Goal: Information Seeking & Learning: Learn about a topic

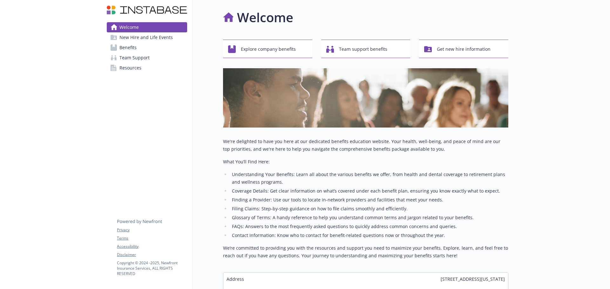
click at [145, 49] on link "Benefits" at bounding box center [147, 48] width 80 height 10
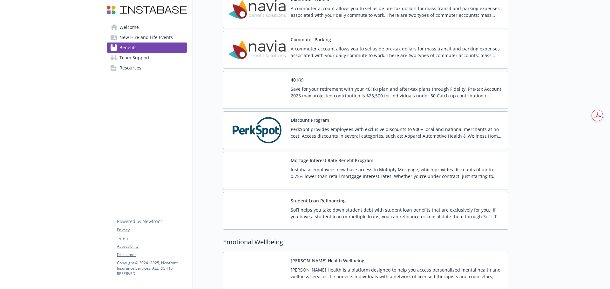
scroll to position [894, 0]
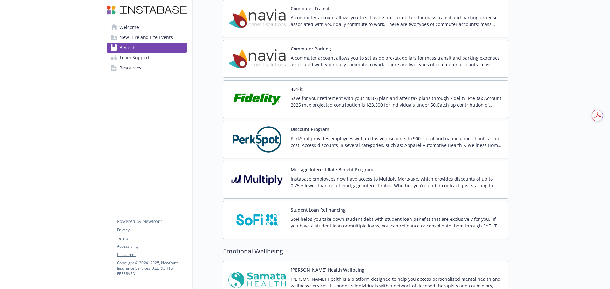
click at [373, 103] on p "Save for your retirement with your 401(k) plan and after-tax plans through Fide…" at bounding box center [397, 101] width 212 height 13
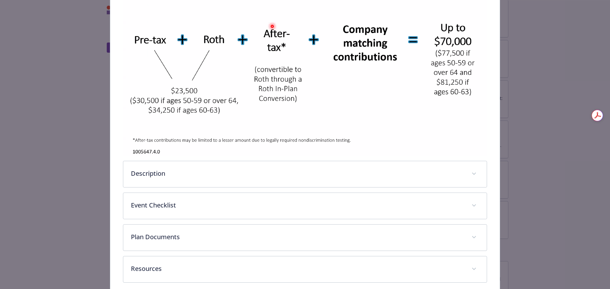
scroll to position [159, 0]
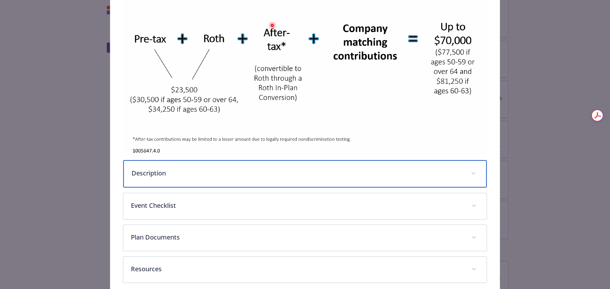
click at [225, 171] on p "Description" at bounding box center [297, 174] width 332 height 10
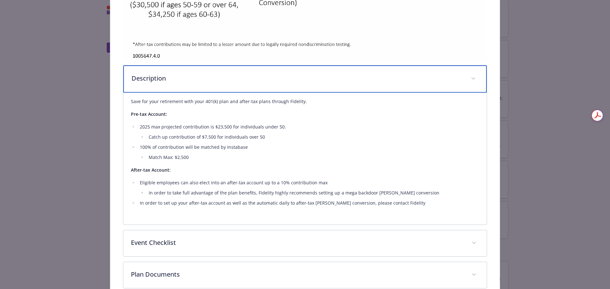
scroll to position [254, 0]
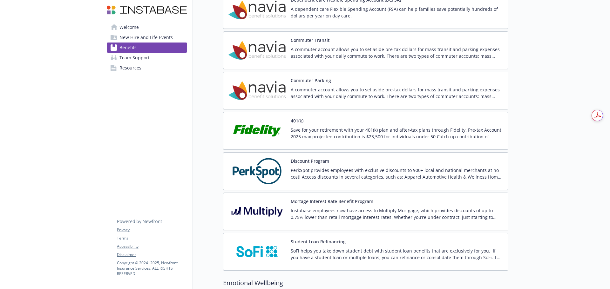
click at [150, 40] on span "New Hire and Life Events" at bounding box center [145, 37] width 53 height 10
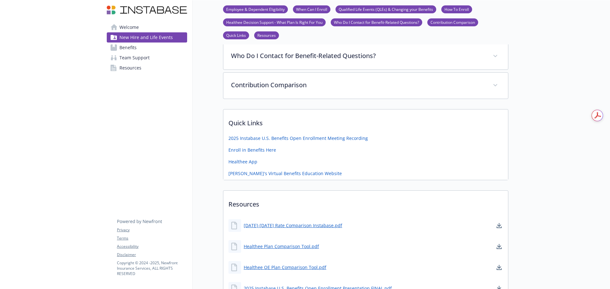
scroll to position [311, 0]
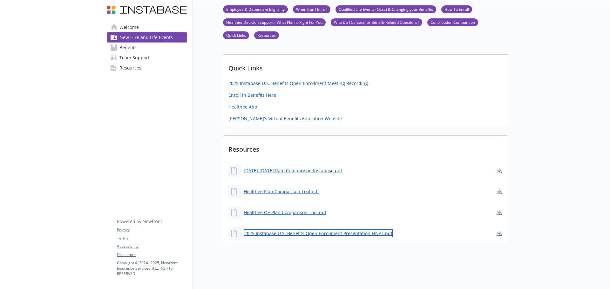
click at [314, 230] on link "2025 Instabase U.S. Benefits Open Enrollment Presentation FINAL.pdf" at bounding box center [318, 234] width 149 height 8
click at [129, 44] on span "Benefits" at bounding box center [127, 48] width 17 height 10
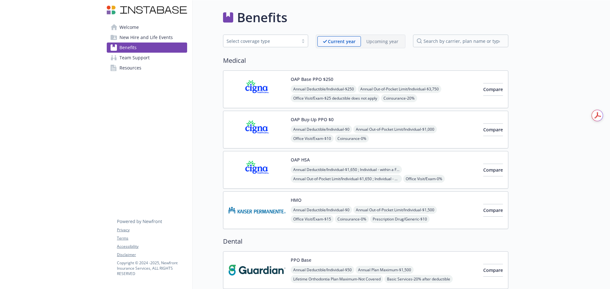
click at [380, 40] on p "Upcoming year" at bounding box center [382, 41] width 32 height 7
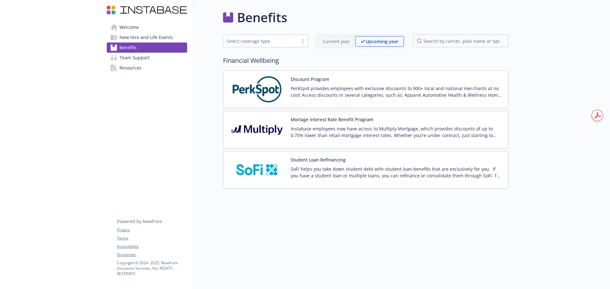
click at [135, 27] on span "Welcome" at bounding box center [128, 27] width 19 height 10
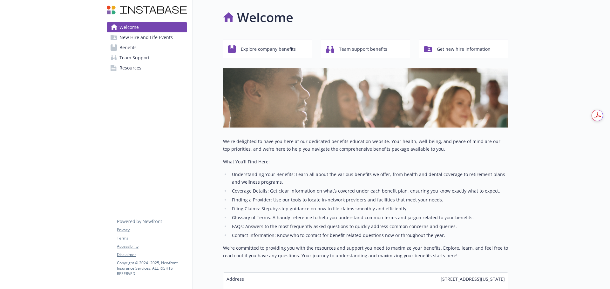
click at [132, 68] on span "Resources" at bounding box center [130, 68] width 22 height 10
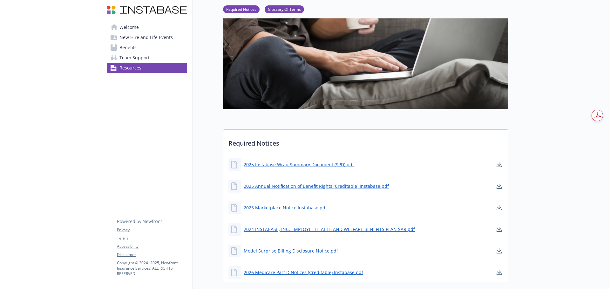
scroll to position [222, 0]
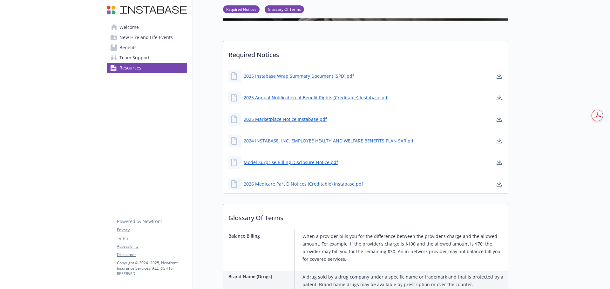
drag, startPoint x: 148, startPoint y: 35, endPoint x: 155, endPoint y: 44, distance: 11.0
click at [148, 35] on span "New Hire and Life Events" at bounding box center [145, 37] width 53 height 10
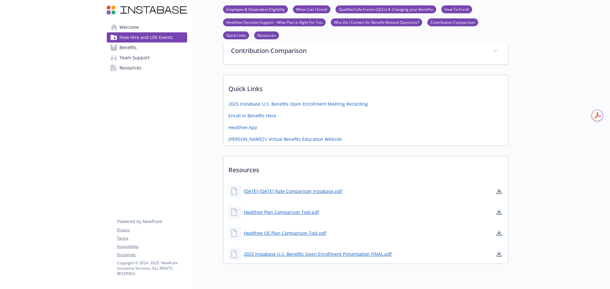
scroll to position [222, 0]
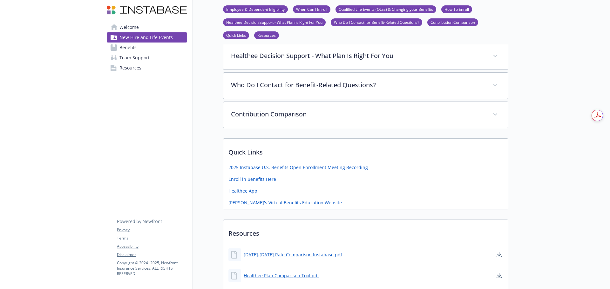
click at [131, 66] on span "Resources" at bounding box center [130, 68] width 22 height 10
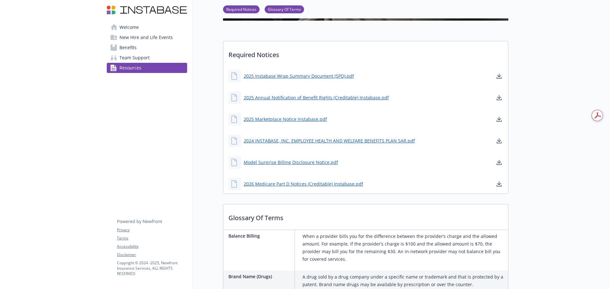
scroll to position [64, 0]
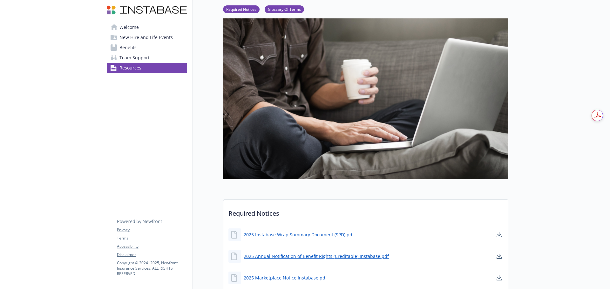
click at [132, 37] on span "New Hire and Life Events" at bounding box center [145, 37] width 53 height 10
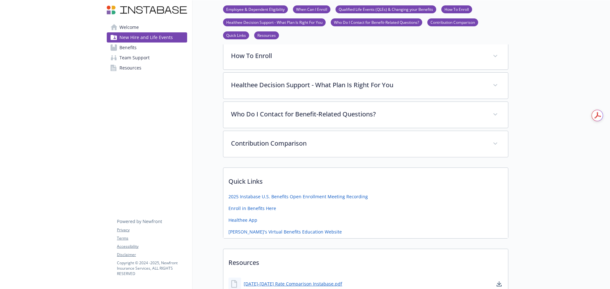
scroll to position [286, 0]
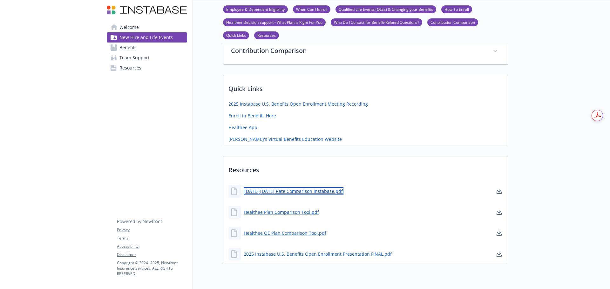
click at [300, 193] on link "[DATE]-[DATE] Rate Comparison Instabase.pdf" at bounding box center [294, 191] width 100 height 8
drag, startPoint x: 282, startPoint y: 191, endPoint x: 273, endPoint y: 189, distance: 8.8
drag, startPoint x: 273, startPoint y: 189, endPoint x: 449, endPoint y: 190, distance: 175.3
click at [449, 190] on div "[DATE]-[DATE] Rate Comparison Instabase.pdf" at bounding box center [365, 191] width 285 height 19
drag, startPoint x: 497, startPoint y: 191, endPoint x: 511, endPoint y: 137, distance: 55.4
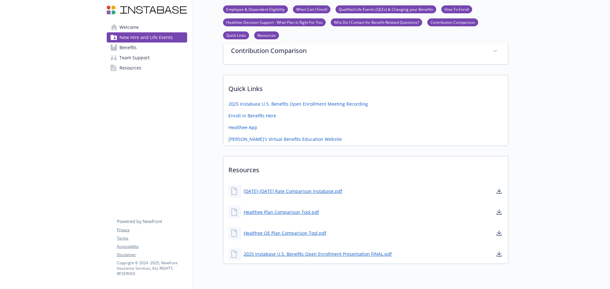
click at [532, 121] on div at bounding box center [559, 11] width 102 height 595
click at [252, 192] on link "[DATE]-[DATE] Rate Comparison Instabase.pdf" at bounding box center [294, 191] width 100 height 8
